Goal: Use online tool/utility: Utilize a website feature to perform a specific function

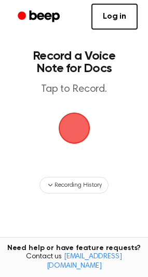
click at [89, 132] on span "button" at bounding box center [74, 128] width 44 height 44
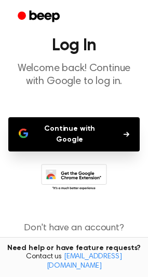
scroll to position [41, 0]
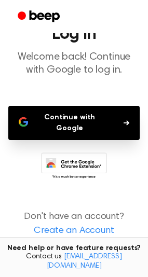
click at [89, 119] on button "Continue with Google" at bounding box center [73, 123] width 131 height 34
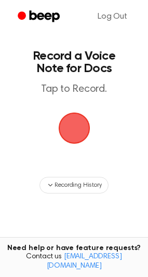
click at [87, 129] on span "button" at bounding box center [74, 128] width 58 height 58
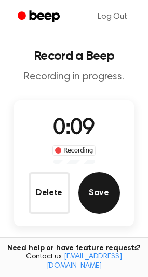
click at [106, 196] on button "Save" at bounding box center [99, 193] width 42 height 42
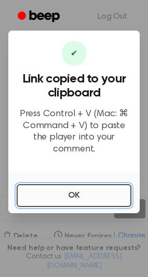
click at [65, 195] on button "OK" at bounding box center [74, 195] width 115 height 23
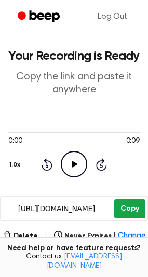
click at [131, 213] on button "Copy" at bounding box center [129, 208] width 31 height 19
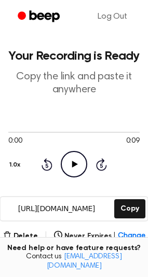
click at [76, 163] on icon "Play Audio" at bounding box center [74, 164] width 26 height 26
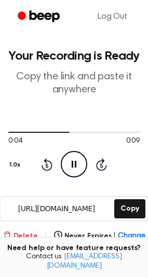
click at [17, 236] on button "Delete" at bounding box center [20, 236] width 35 height 11
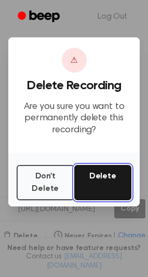
click at [115, 178] on button "Delete" at bounding box center [103, 182] width 58 height 35
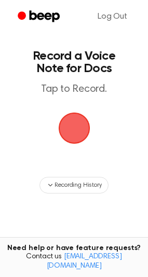
click at [72, 119] on span "button" at bounding box center [74, 128] width 57 height 57
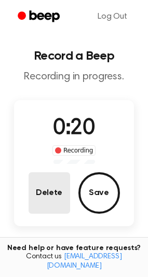
click at [39, 195] on button "Delete" at bounding box center [50, 193] width 42 height 42
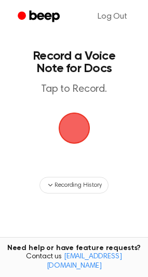
click at [69, 137] on span "button" at bounding box center [74, 128] width 54 height 54
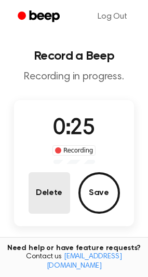
click at [36, 191] on button "Delete" at bounding box center [50, 193] width 42 height 42
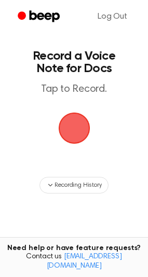
click at [71, 117] on span "button" at bounding box center [74, 128] width 47 height 47
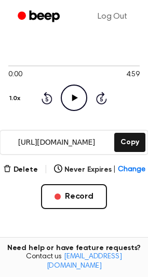
scroll to position [60, 0]
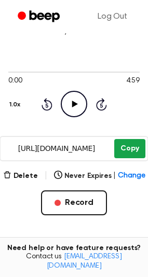
click at [137, 152] on button "Copy" at bounding box center [129, 148] width 31 height 19
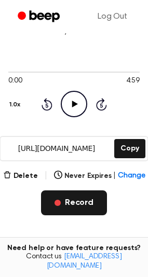
click at [89, 202] on button "Record" at bounding box center [74, 203] width 66 height 25
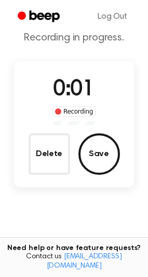
scroll to position [36, 0]
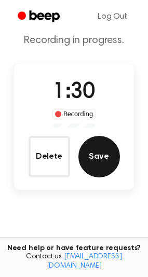
click at [110, 152] on button "Save" at bounding box center [99, 157] width 42 height 42
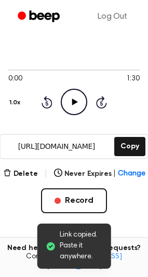
scroll to position [53, 0]
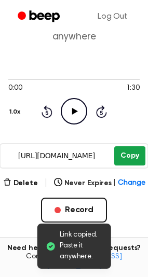
click at [125, 161] on button "Copy" at bounding box center [129, 155] width 31 height 19
